Goal: Task Accomplishment & Management: Complete application form

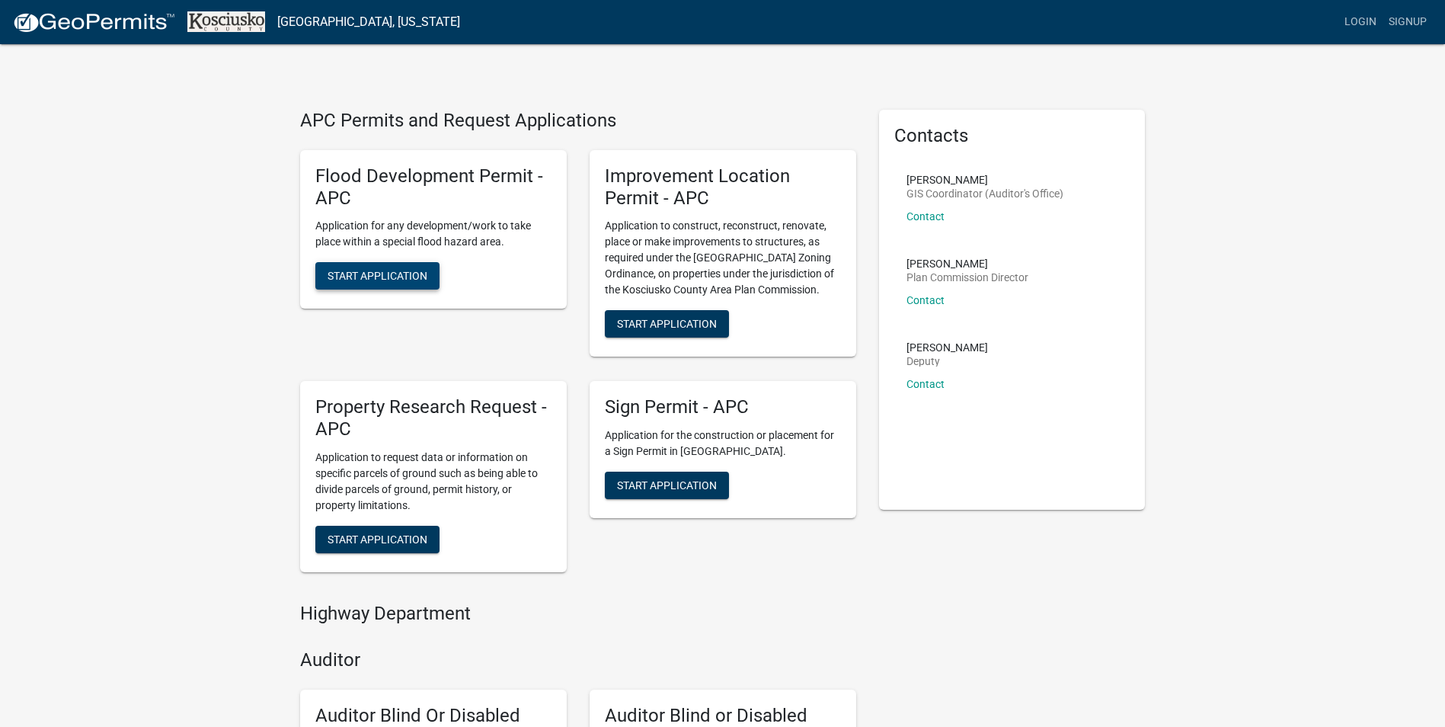
click at [388, 278] on span "Start Application" at bounding box center [377, 276] width 100 height 12
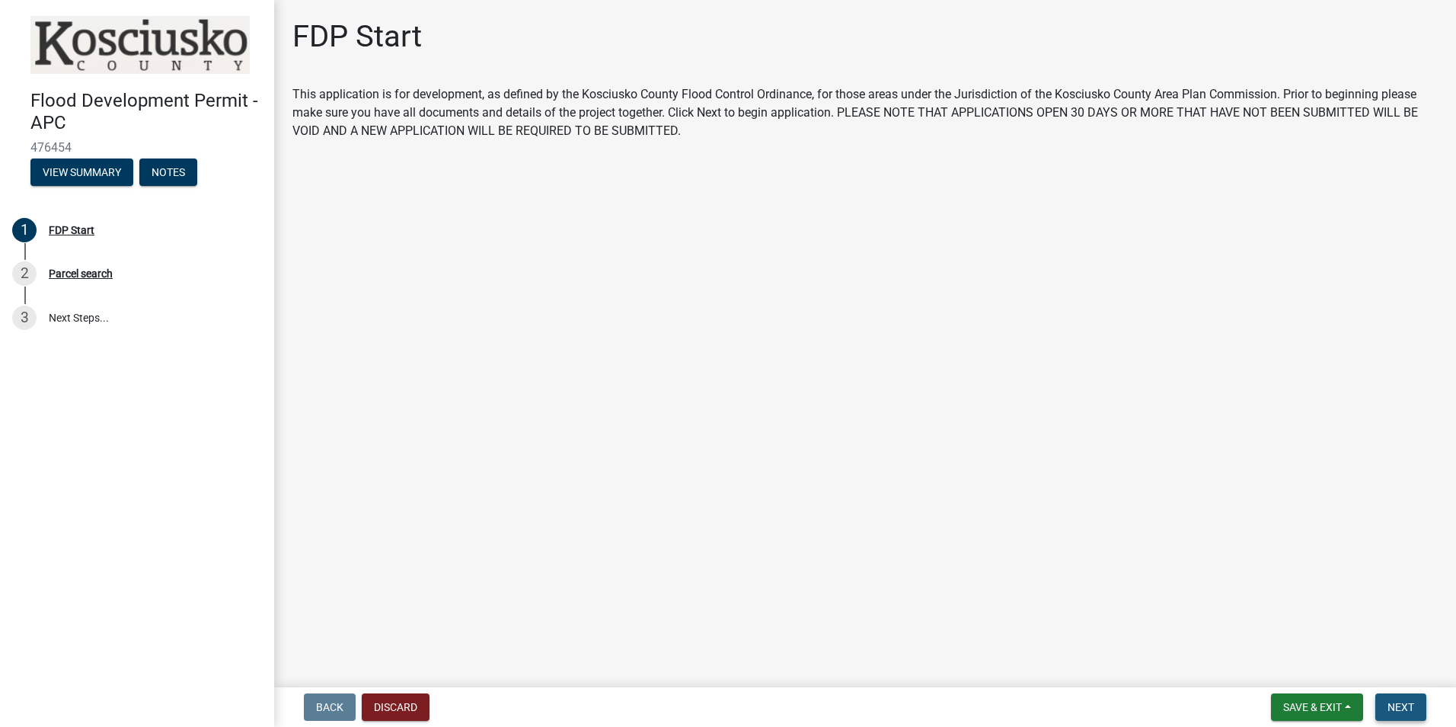
click at [1407, 710] on span "Next" at bounding box center [1401, 707] width 27 height 12
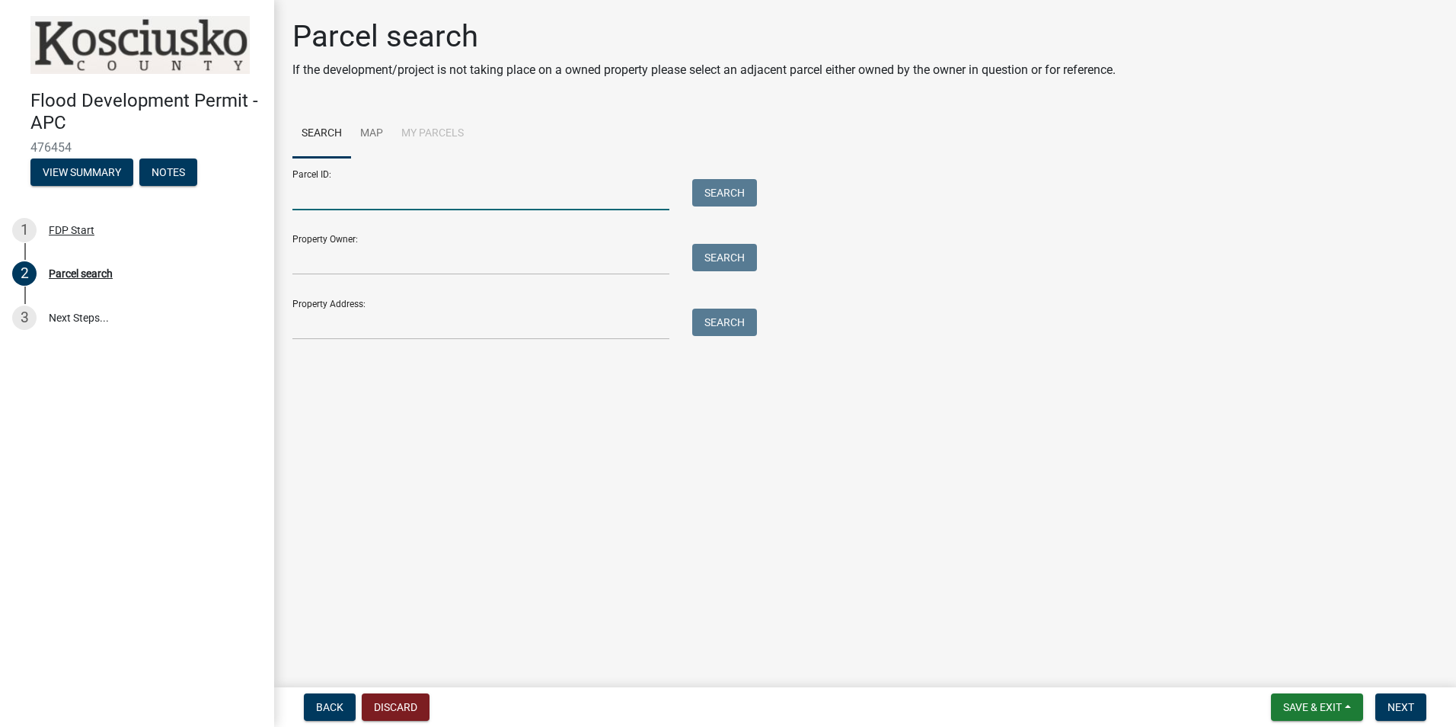
click at [431, 195] on input "Parcel ID:" at bounding box center [480, 194] width 377 height 31
click at [379, 268] on input "Property Owner:" at bounding box center [480, 259] width 377 height 31
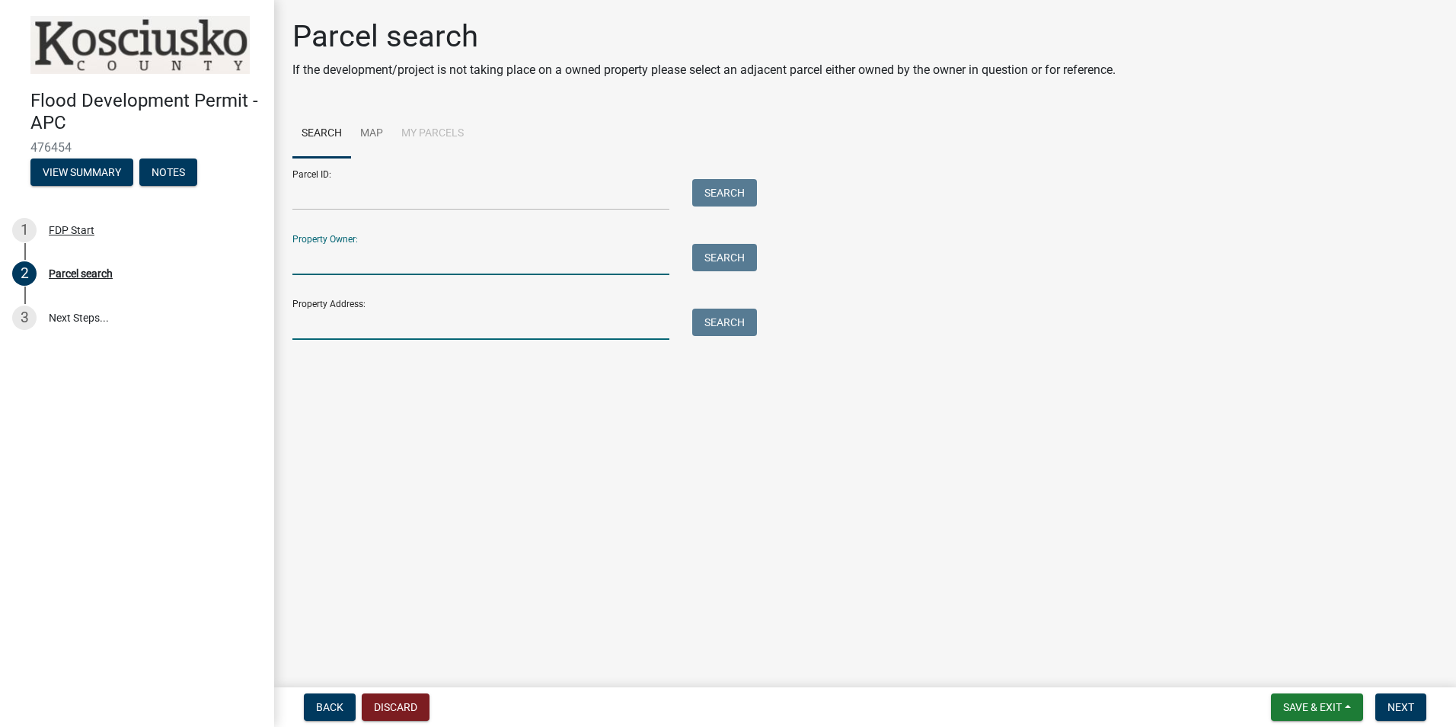
click at [388, 332] on input "Property Address:" at bounding box center [480, 323] width 377 height 31
click at [369, 129] on link "Map" at bounding box center [371, 134] width 41 height 49
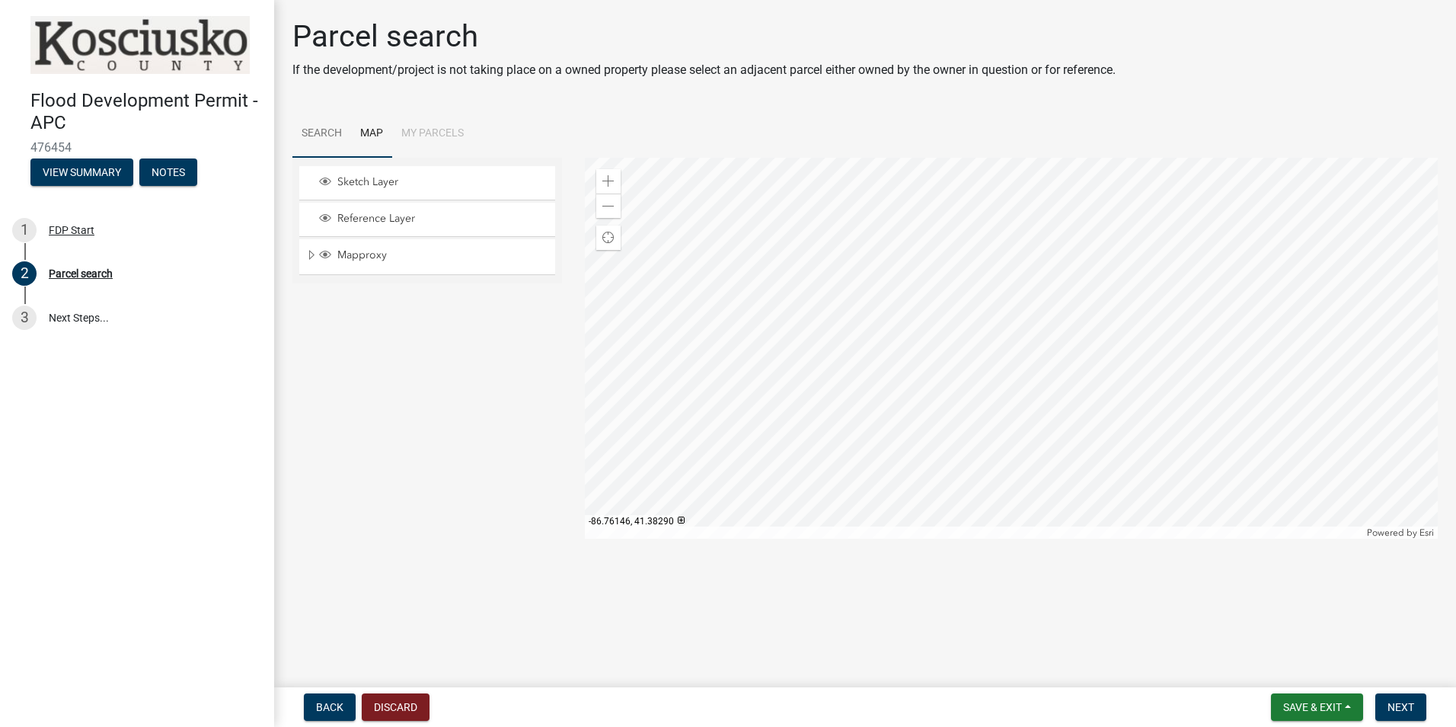
click at [321, 130] on link "Search" at bounding box center [321, 134] width 59 height 49
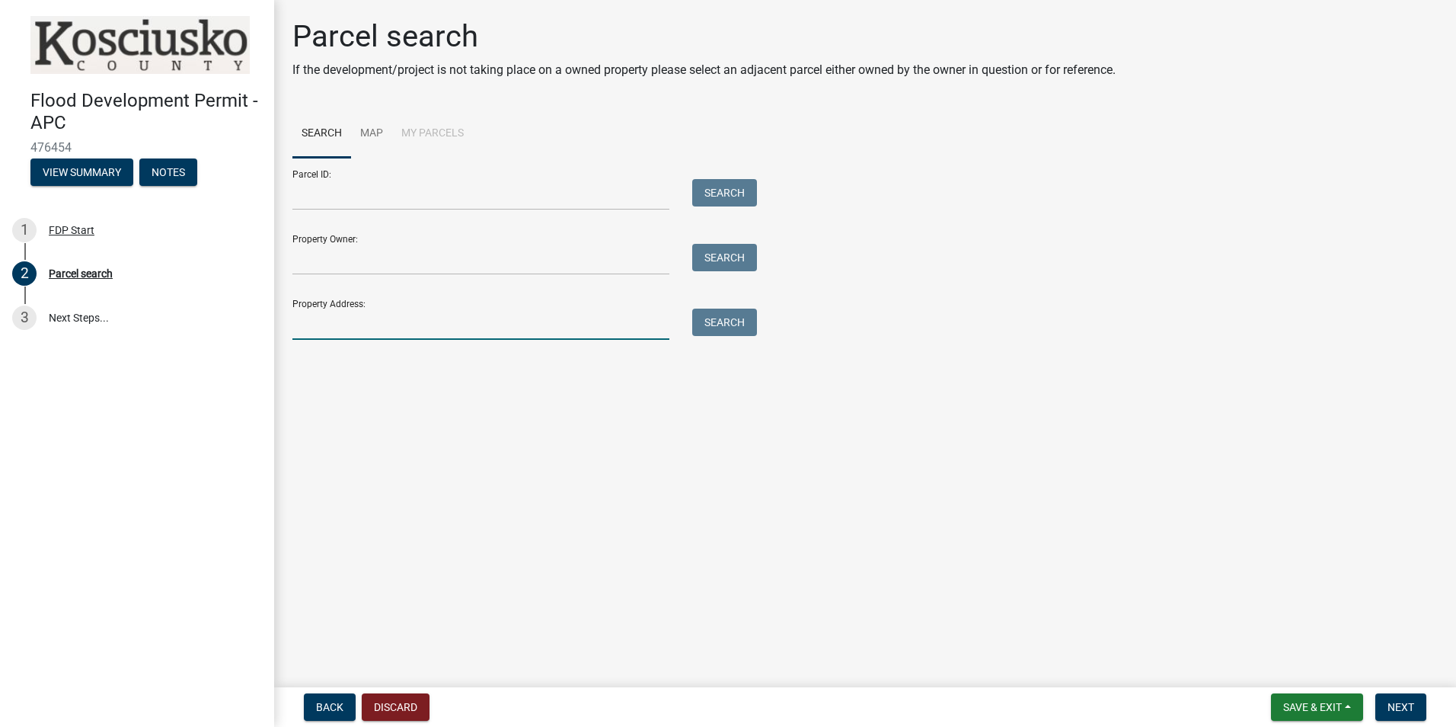
click at [359, 330] on input "Property Address:" at bounding box center [480, 323] width 377 height 31
click at [357, 266] on input "Property Owner:" at bounding box center [480, 259] width 377 height 31
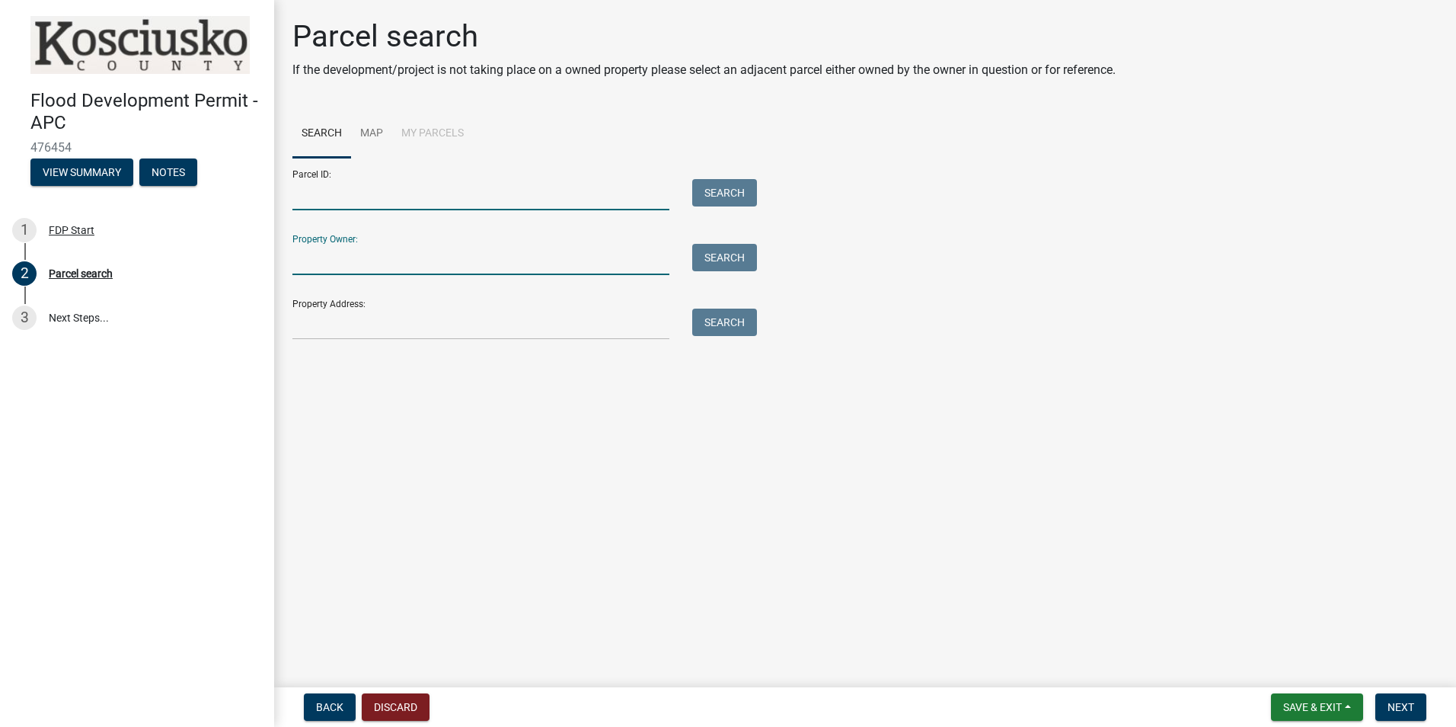
click at [359, 201] on input "Parcel ID:" at bounding box center [480, 194] width 377 height 31
